Goal: Transaction & Acquisition: Purchase product/service

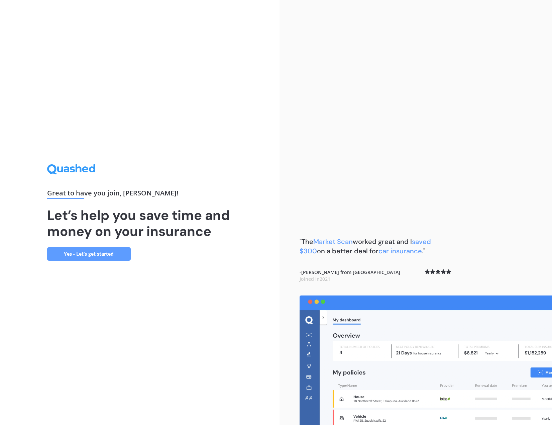
click at [90, 251] on link "Yes - Let’s get started" at bounding box center [89, 253] width 84 height 13
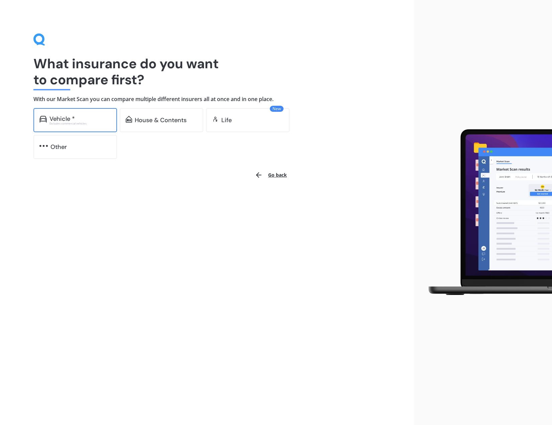
click at [86, 121] on div "Vehicle *" at bounding box center [80, 118] width 62 height 7
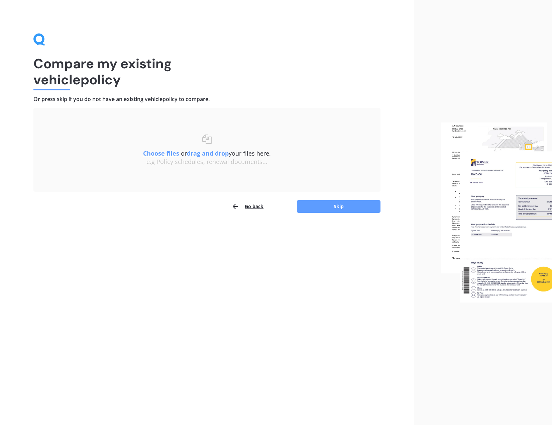
click at [267, 207] on div "Go back Skip" at bounding box center [206, 206] width 347 height 13
click at [261, 207] on button "Go back" at bounding box center [247, 206] width 32 height 13
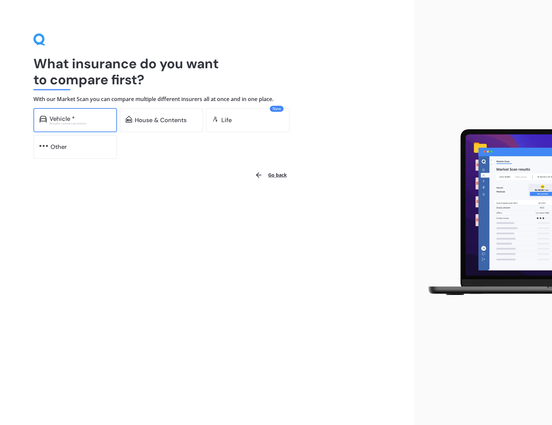
click at [63, 113] on div "Vehicle * Excludes commercial vehicles" at bounding box center [75, 120] width 84 height 24
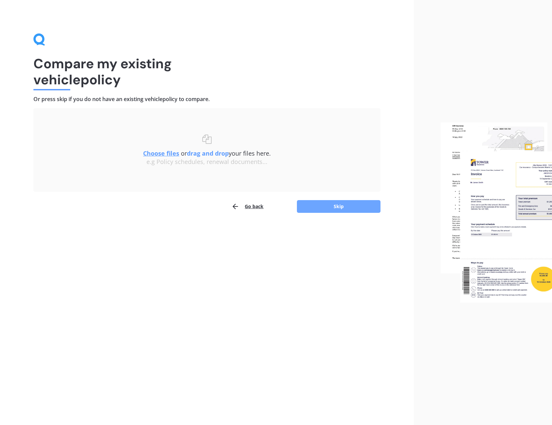
click at [341, 208] on button "Skip" at bounding box center [339, 206] width 84 height 13
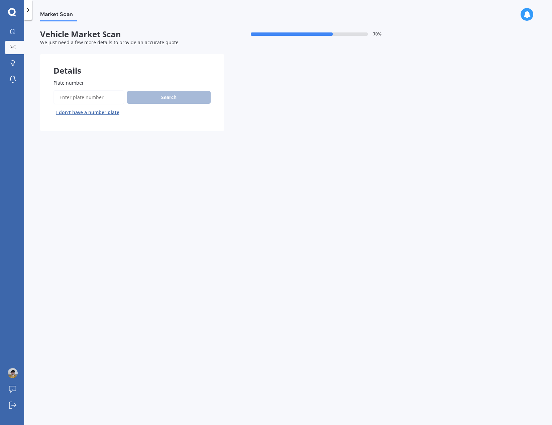
click at [86, 79] on label "Plate number" at bounding box center [130, 82] width 154 height 7
click at [86, 90] on input "Plate number" at bounding box center [88, 97] width 71 height 14
click at [85, 92] on input "Plate number" at bounding box center [88, 97] width 71 height 14
type input "LFJ431"
click at [156, 99] on button "Search" at bounding box center [169, 97] width 84 height 13
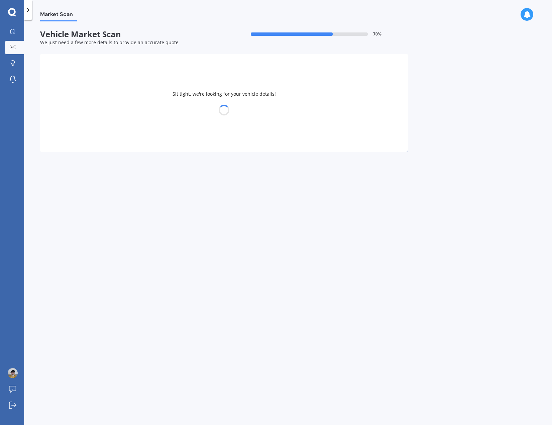
select select "LDV"
select select "V80"
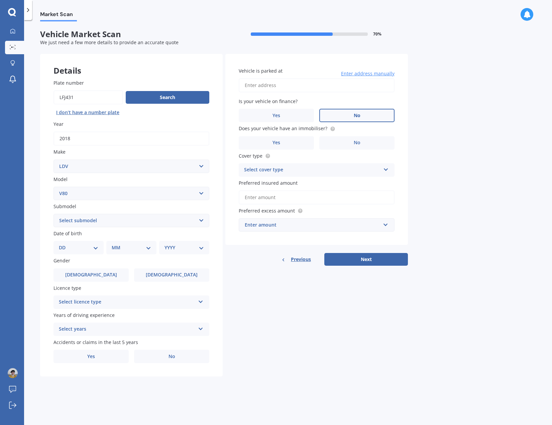
click at [368, 115] on label "No" at bounding box center [356, 115] width 75 height 13
click at [0, 0] on input "No" at bounding box center [0, 0] width 0 height 0
click at [289, 141] on label "Yes" at bounding box center [276, 142] width 75 height 13
click at [0, 0] on input "Yes" at bounding box center [0, 0] width 0 height 0
click at [289, 169] on div "Select cover type" at bounding box center [312, 170] width 136 height 8
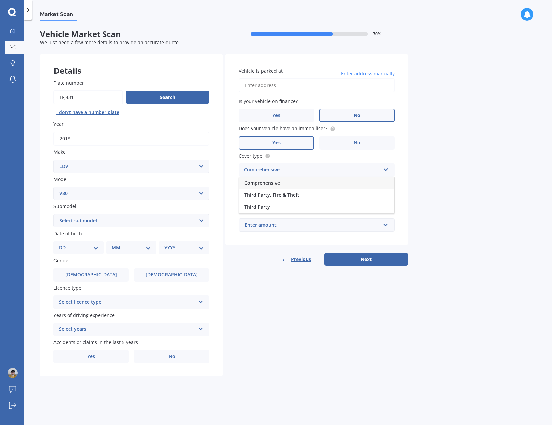
click at [283, 184] on div "Comprehensive" at bounding box center [316, 183] width 155 height 12
click at [282, 198] on input "Preferred insured amount" at bounding box center [317, 197] width 156 height 14
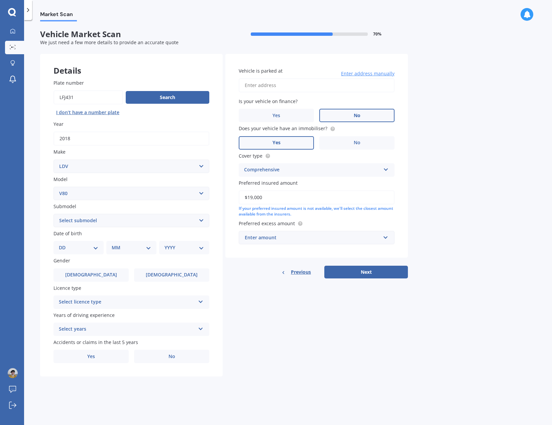
type input "$19,000"
click at [96, 244] on select "DD 01 02 03 04 05 06 07 08 09 10 11 12 13 14 15 16 17 18 19 20 21 22 23 24 25 2…" at bounding box center [78, 247] width 39 height 7
select select "29"
click at [64, 244] on select "DD 01 02 03 04 05 06 07 08 09 10 11 12 13 14 15 16 17 18 19 20 21 22 23 24 25 2…" at bounding box center [78, 247] width 39 height 7
click at [73, 219] on select "Select submodel Cab Chassis Minibus Van" at bounding box center [131, 220] width 156 height 13
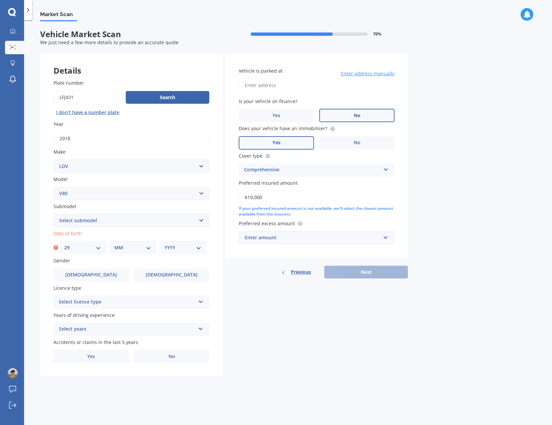
select select "VAN"
click at [53, 214] on select "Select submodel Cab Chassis Minibus Van" at bounding box center [131, 220] width 156 height 13
click at [117, 246] on select "MM 01 02 03 04 05 06 07 08 09 10 11 12" at bounding box center [132, 247] width 37 height 7
select select "03"
click at [114, 244] on select "MM 01 02 03 04 05 06 07 08 09 10 11 12" at bounding box center [132, 247] width 37 height 7
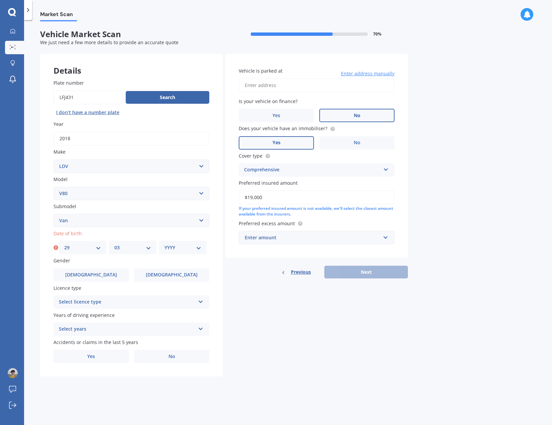
click at [169, 248] on select "YYYY 2025 2024 2023 2022 2021 2020 2019 2018 2017 2016 2015 2014 2013 2012 2011…" at bounding box center [182, 247] width 37 height 7
select select "1969"
click at [164, 244] on select "YYYY 2025 2024 2023 2022 2021 2020 2019 2018 2017 2016 2015 2014 2013 2012 2011…" at bounding box center [182, 247] width 37 height 7
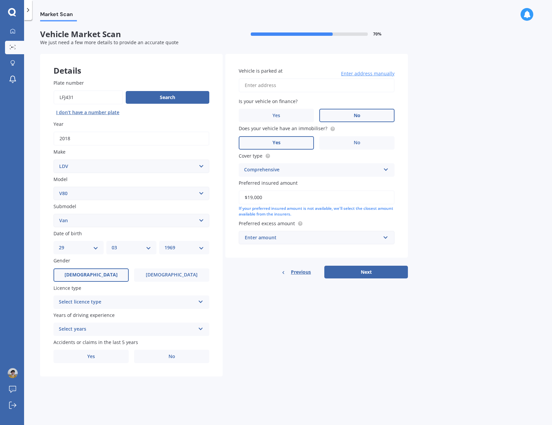
click at [105, 277] on label "[DEMOGRAPHIC_DATA]" at bounding box center [90, 274] width 75 height 13
click at [0, 0] on input "[DEMOGRAPHIC_DATA]" at bounding box center [0, 0] width 0 height 0
click at [97, 301] on div "Select licence type" at bounding box center [127, 302] width 136 height 8
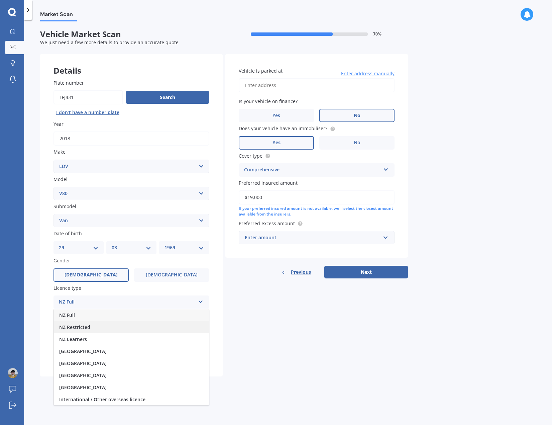
click at [90, 326] on span "NZ Restricted" at bounding box center [74, 327] width 31 height 6
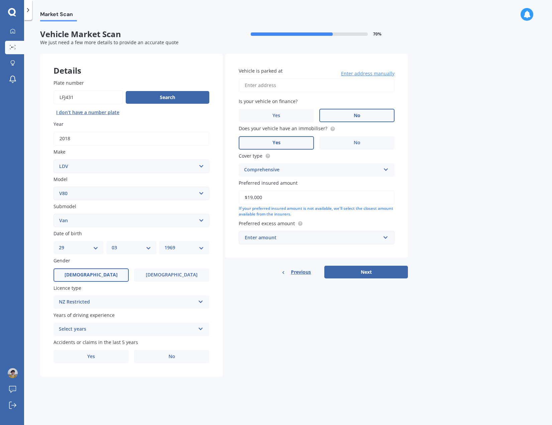
click at [94, 305] on div "NZ Restricted" at bounding box center [127, 302] width 136 height 8
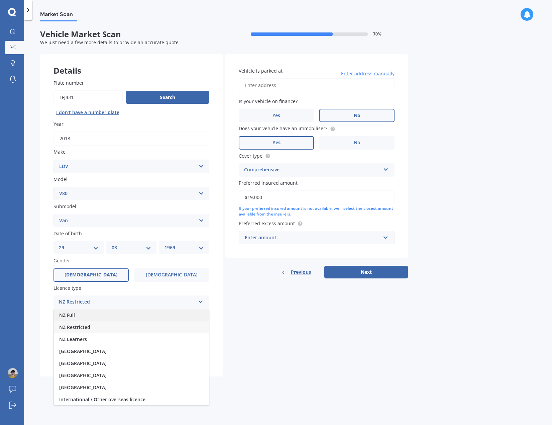
click at [92, 311] on div "NZ Full" at bounding box center [131, 315] width 155 height 12
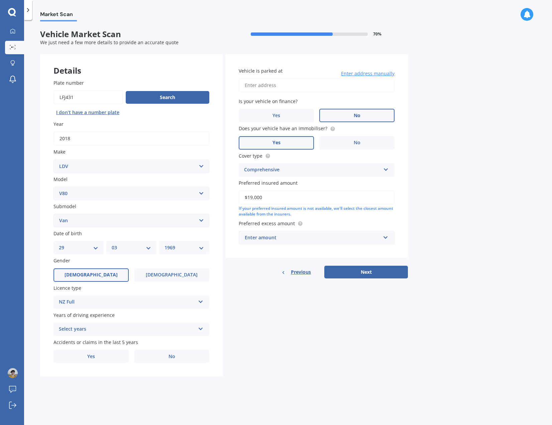
click at [92, 327] on div "Select years" at bounding box center [127, 329] width 136 height 8
click at [84, 337] on div "5 or more years" at bounding box center [131, 342] width 155 height 12
click at [153, 362] on label "No" at bounding box center [171, 355] width 75 height 13
click at [0, 0] on input "No" at bounding box center [0, 0] width 0 height 0
click at [95, 361] on label "Yes" at bounding box center [90, 355] width 75 height 13
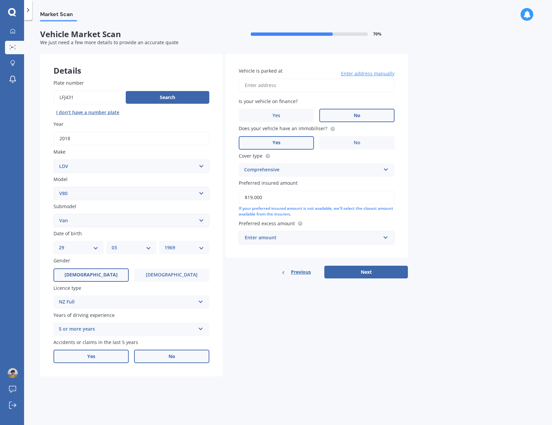
click at [0, 0] on input "Yes" at bounding box center [0, 0] width 0 height 0
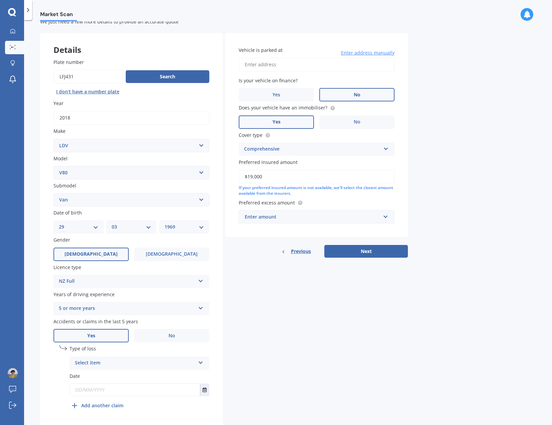
scroll to position [41, 0]
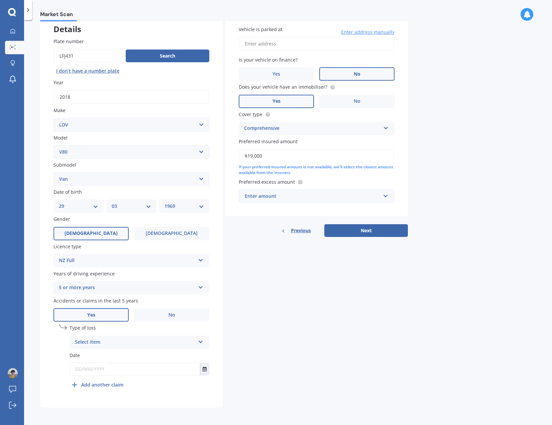
click at [110, 343] on div "Select item" at bounding box center [135, 342] width 120 height 8
click at [100, 365] on span "Not at fault accident" at bounding box center [98, 367] width 47 height 6
click at [102, 372] on input "text" at bounding box center [135, 369] width 130 height 12
type input "[DATE]"
click at [172, 380] on div "undefined 1 Type of loss Not at fault accident At fault accident Not at fault a…" at bounding box center [140, 357] width 140 height 67
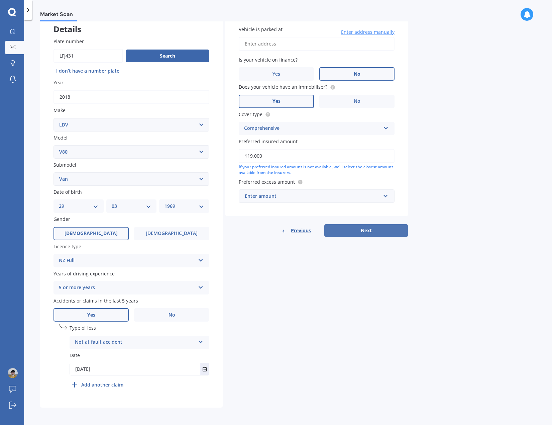
click at [364, 229] on button "Next" at bounding box center [366, 230] width 84 height 13
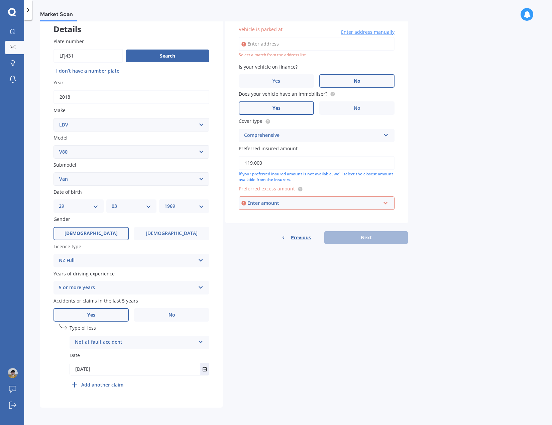
click at [309, 204] on div "Enter amount" at bounding box center [313, 202] width 133 height 7
click at [263, 240] on div "$500" at bounding box center [316, 240] width 155 height 12
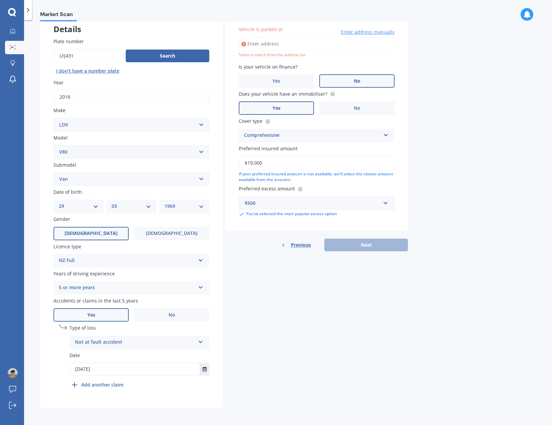
click at [361, 242] on div "Previous Next" at bounding box center [316, 244] width 183 height 13
click at [269, 44] on input "Vehicle is parked at" at bounding box center [317, 44] width 156 height 14
type input "[STREET_ADDRESS]"
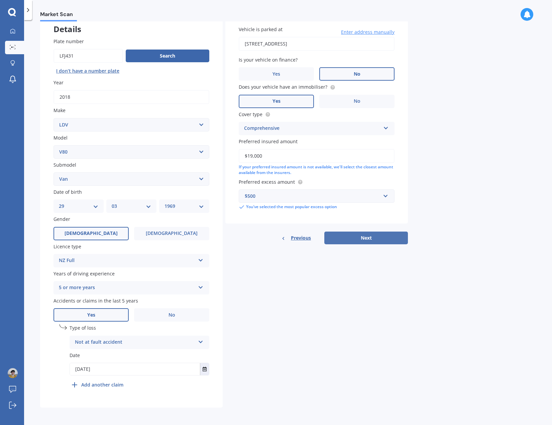
click at [367, 235] on button "Next" at bounding box center [366, 237] width 84 height 13
select select "29"
select select "03"
select select "1969"
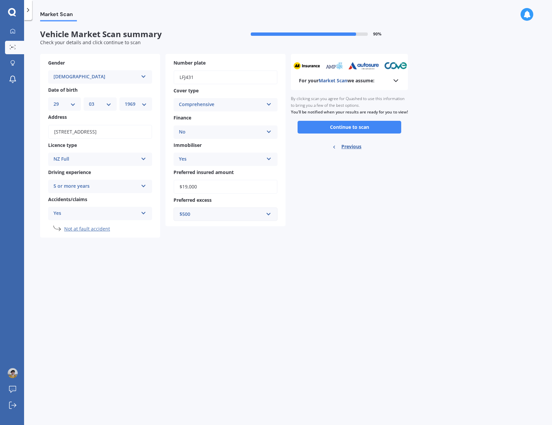
scroll to position [0, 0]
click at [356, 133] on button "Continue to scan" at bounding box center [350, 127] width 104 height 13
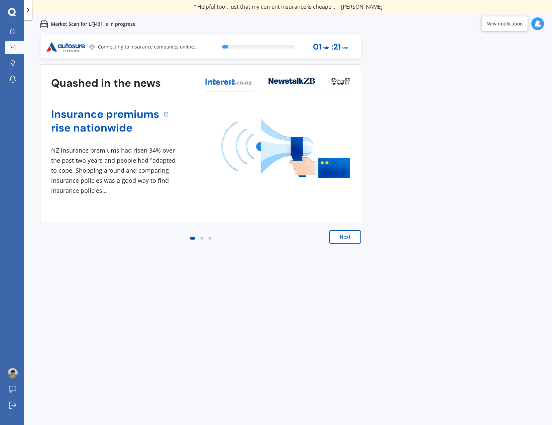
click at [351, 242] on button "Next" at bounding box center [345, 236] width 32 height 13
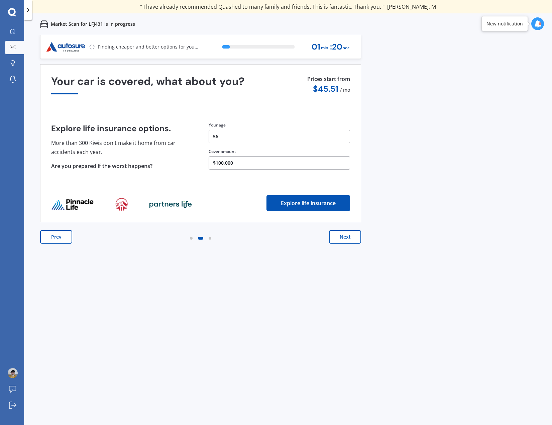
click at [347, 238] on button "Next" at bounding box center [345, 236] width 32 height 13
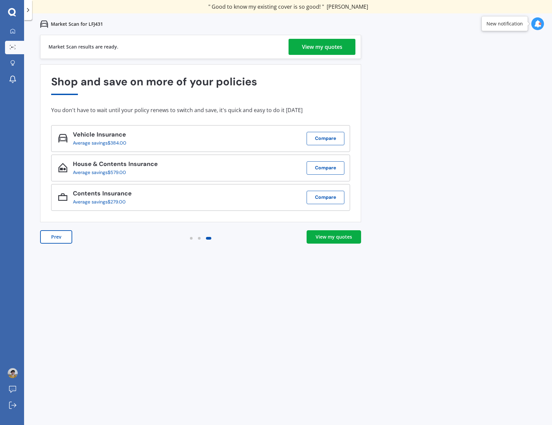
click at [309, 43] on div "View my quotes" at bounding box center [322, 47] width 40 height 16
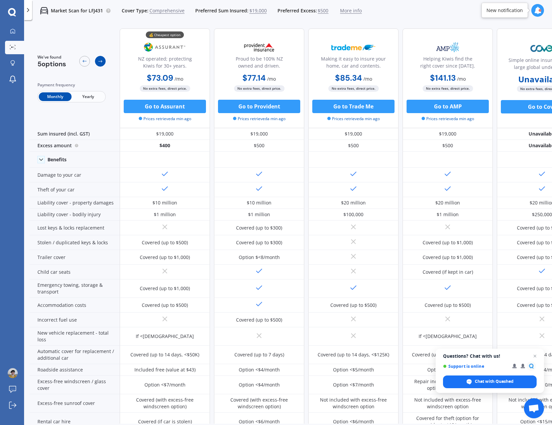
click at [101, 60] on icon at bounding box center [100, 61] width 5 height 5
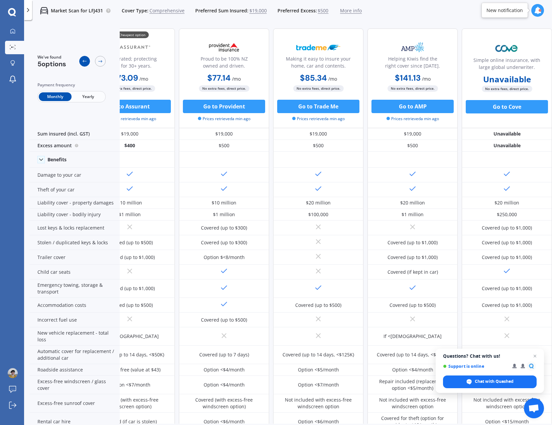
click at [86, 61] on icon at bounding box center [84, 61] width 5 height 5
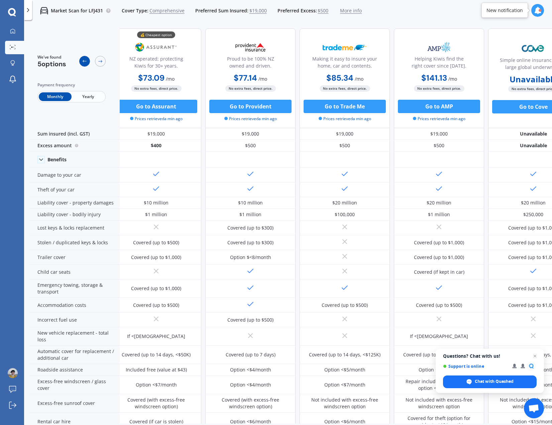
scroll to position [0, 0]
